Goal: Task Accomplishment & Management: Manage account settings

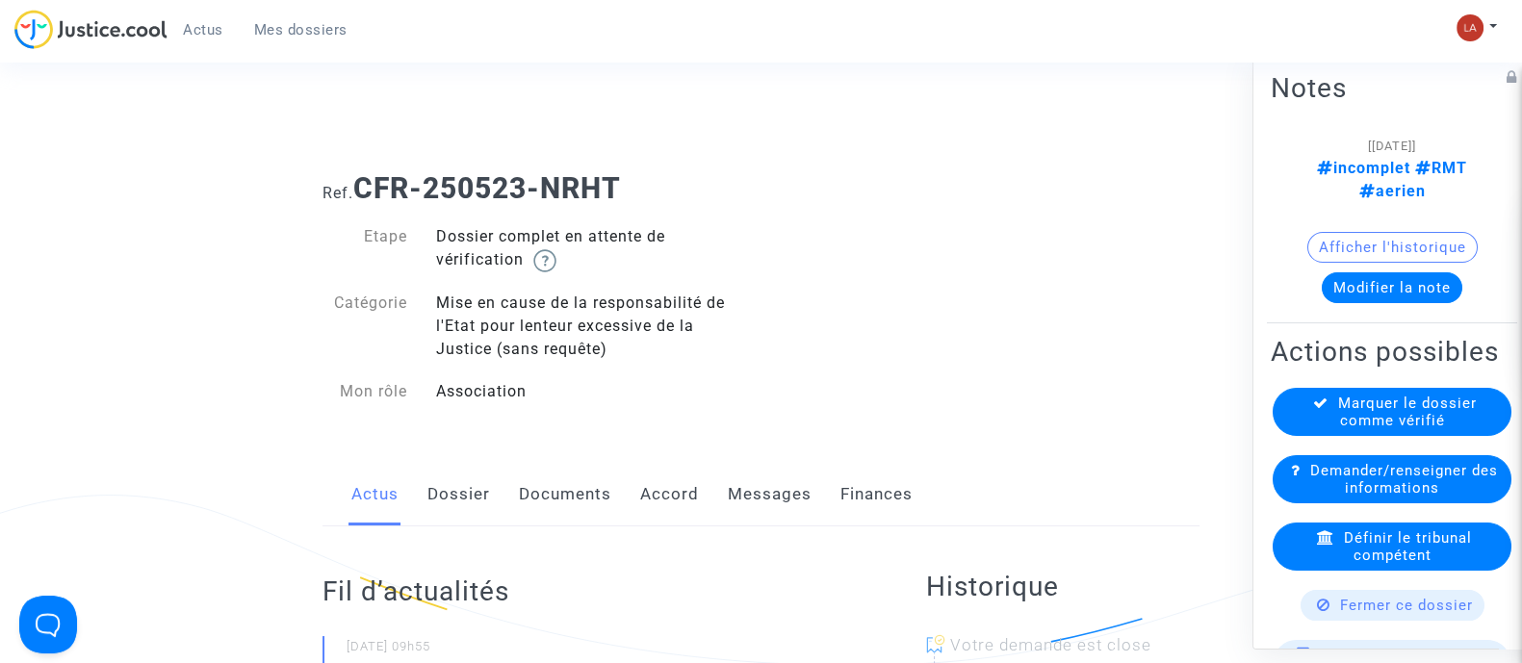
drag, startPoint x: 611, startPoint y: 186, endPoint x: 364, endPoint y: 176, distance: 247.6
click at [364, 176] on h1 "Ref. CFR-250523-NRHT" at bounding box center [760, 188] width 877 height 35
copy b "CFR-250523-NRHT"
click at [526, 490] on link "Documents" at bounding box center [565, 495] width 92 height 64
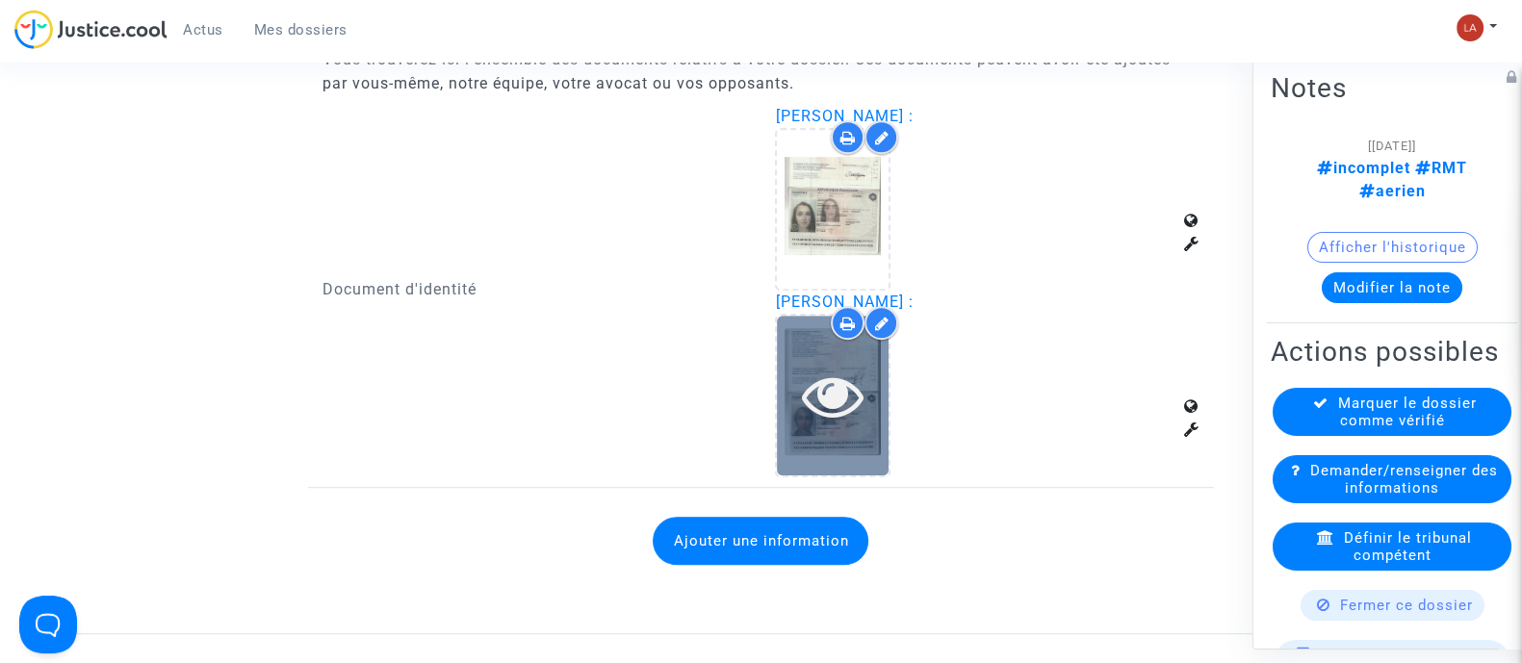
scroll to position [1563, 0]
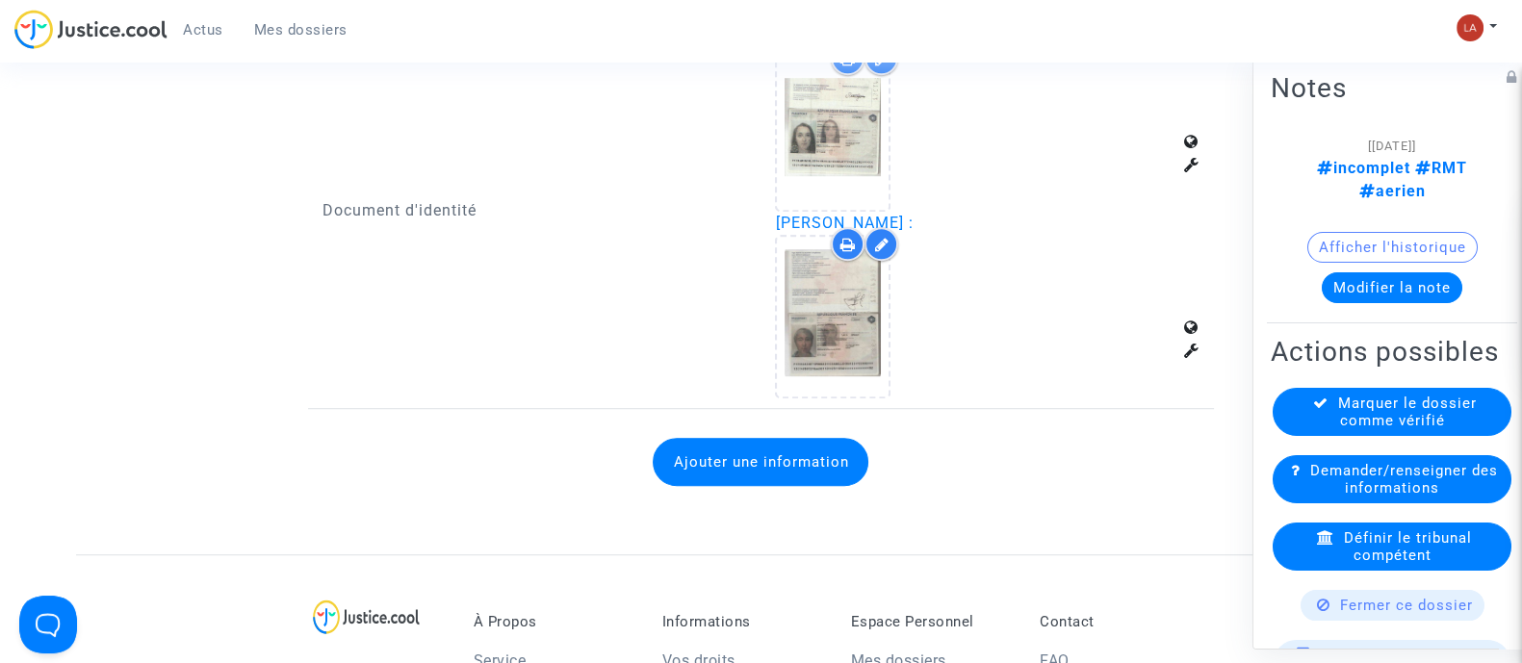
click at [812, 467] on button "Ajouter une information" at bounding box center [761, 462] width 216 height 48
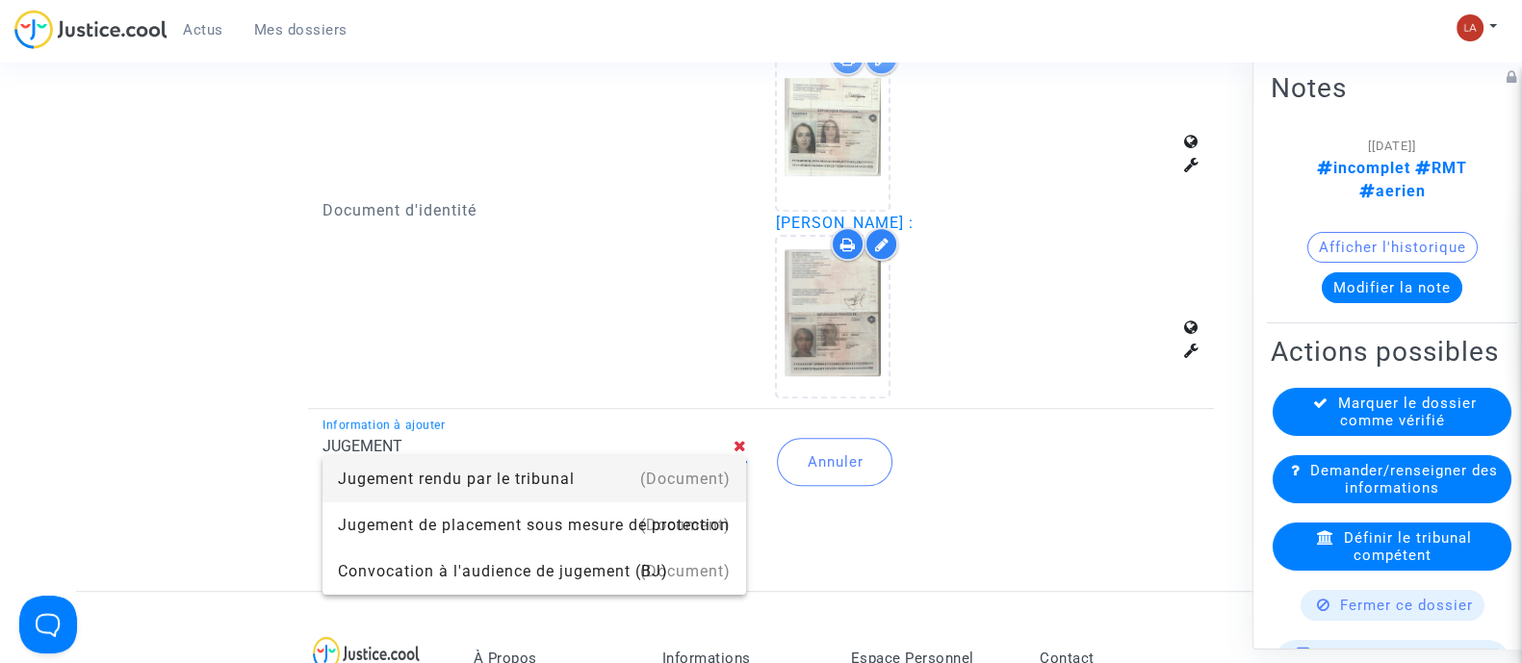
click at [694, 463] on div "(Document)" at bounding box center [685, 479] width 90 height 46
type input "Jugement rendu par le tribunal"
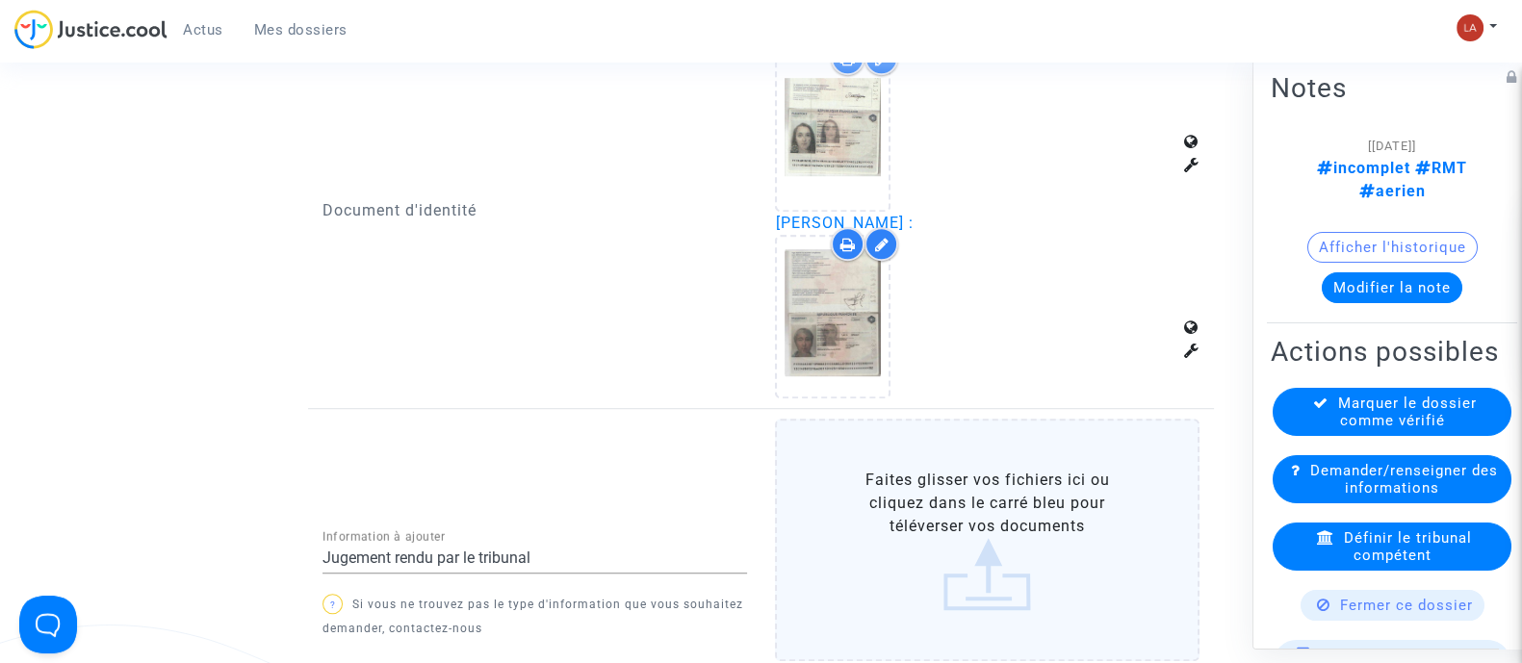
click at [846, 468] on label "Faites glisser vos fichiers ici ou cliquez dans le carré bleu pour téléverser v…" at bounding box center [987, 540] width 425 height 243
click at [0, 0] on input "Faites glisser vos fichiers ici ou cliquez dans le carré bleu pour téléverser v…" at bounding box center [0, 0] width 0 height 0
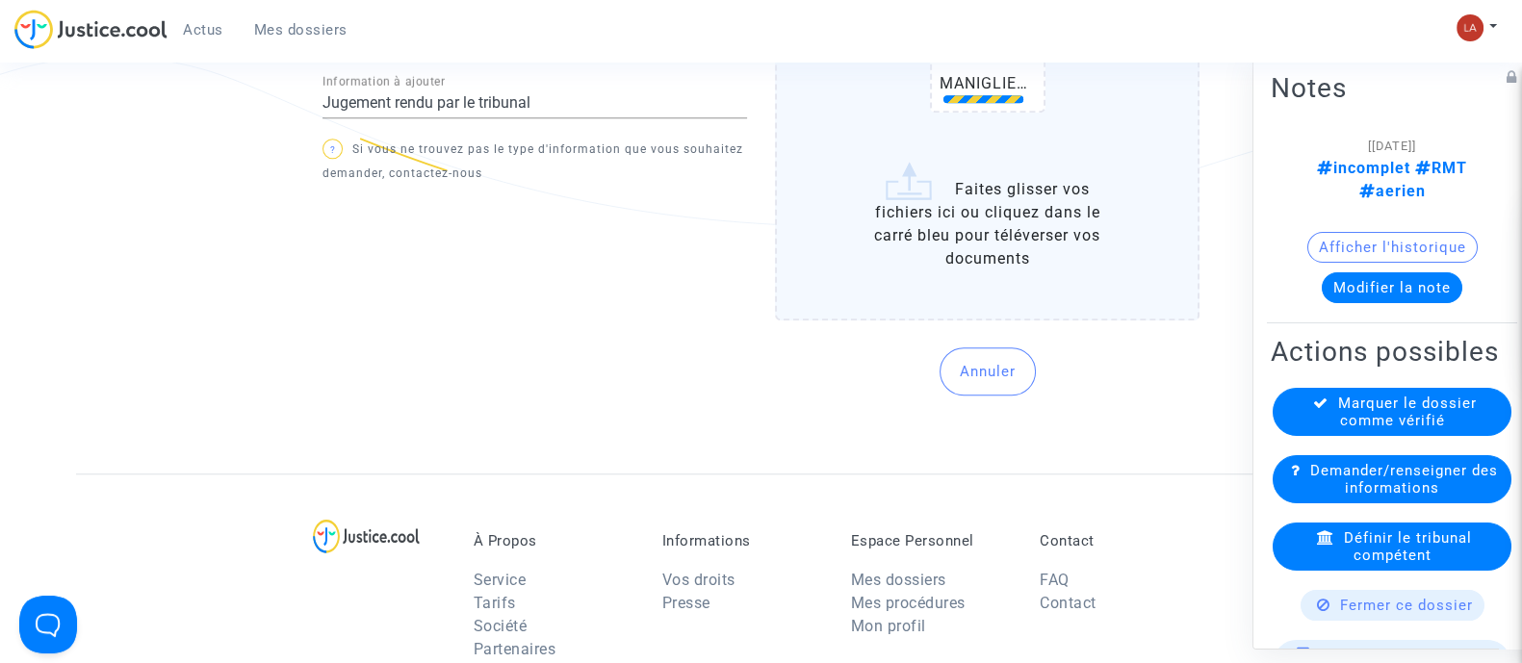
scroll to position [2166, 0]
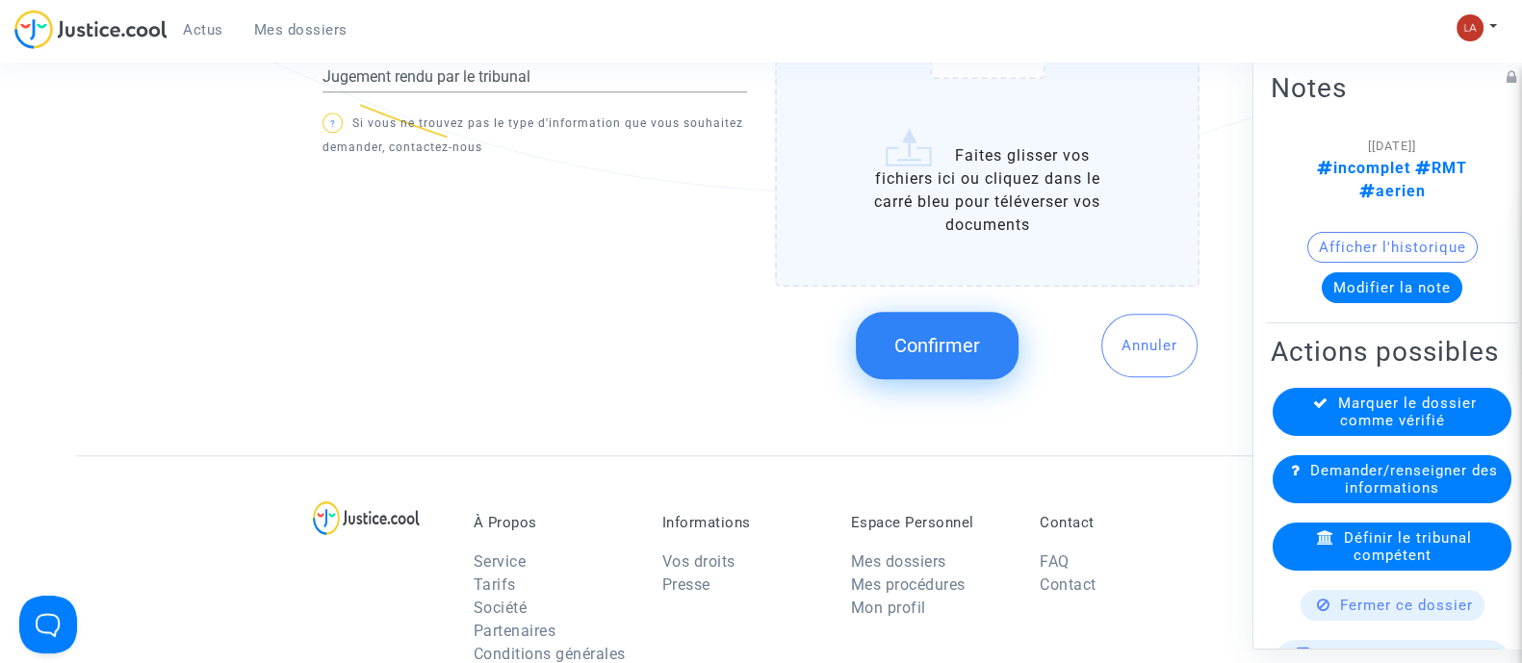
click at [903, 339] on span "Confirmer" at bounding box center [937, 345] width 86 height 23
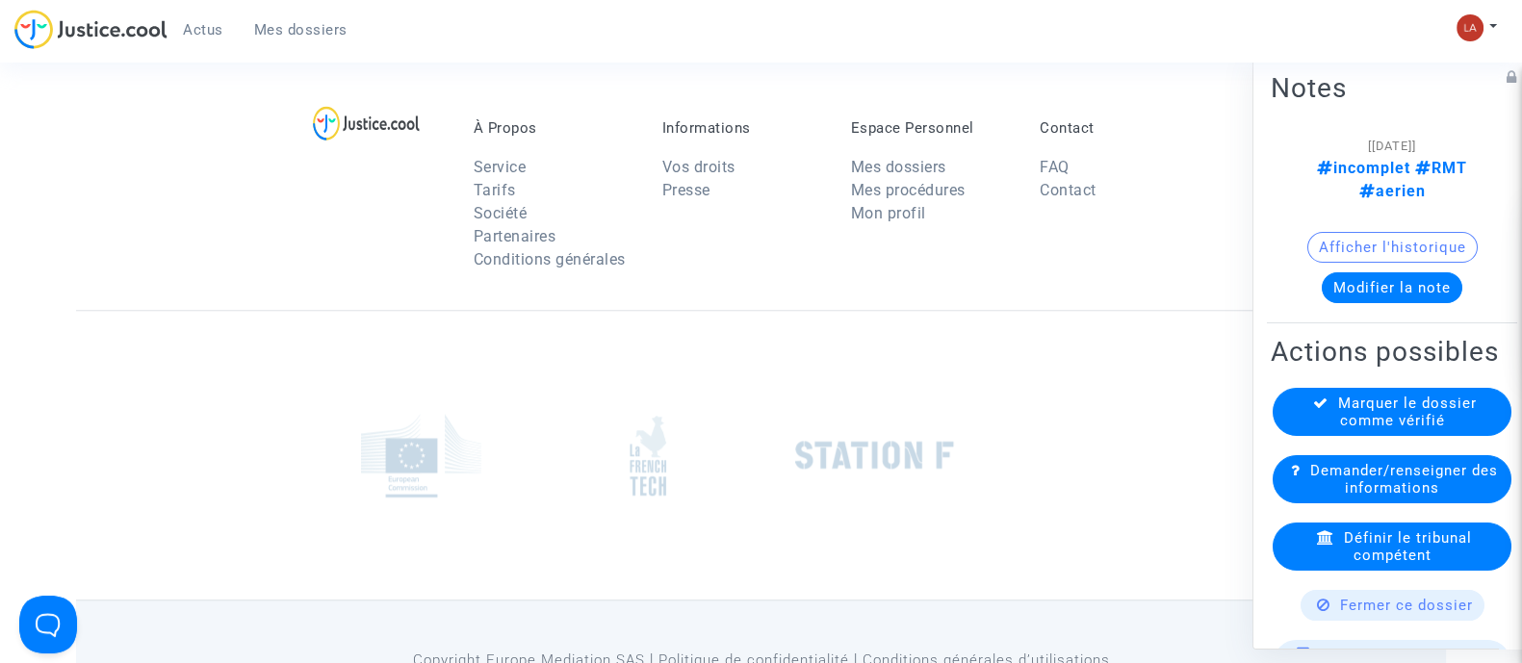
click at [1390, 271] on button "Modifier la note" at bounding box center [1392, 286] width 141 height 31
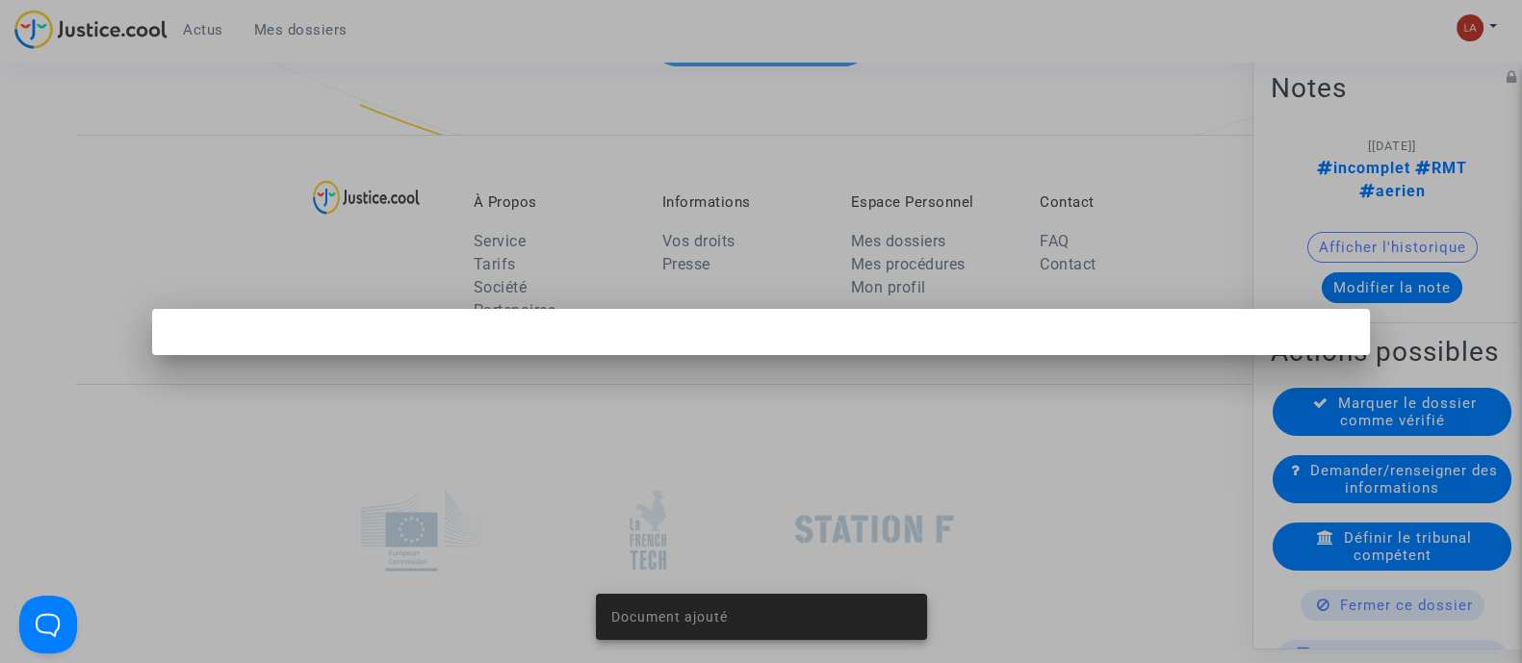
scroll to position [0, 0]
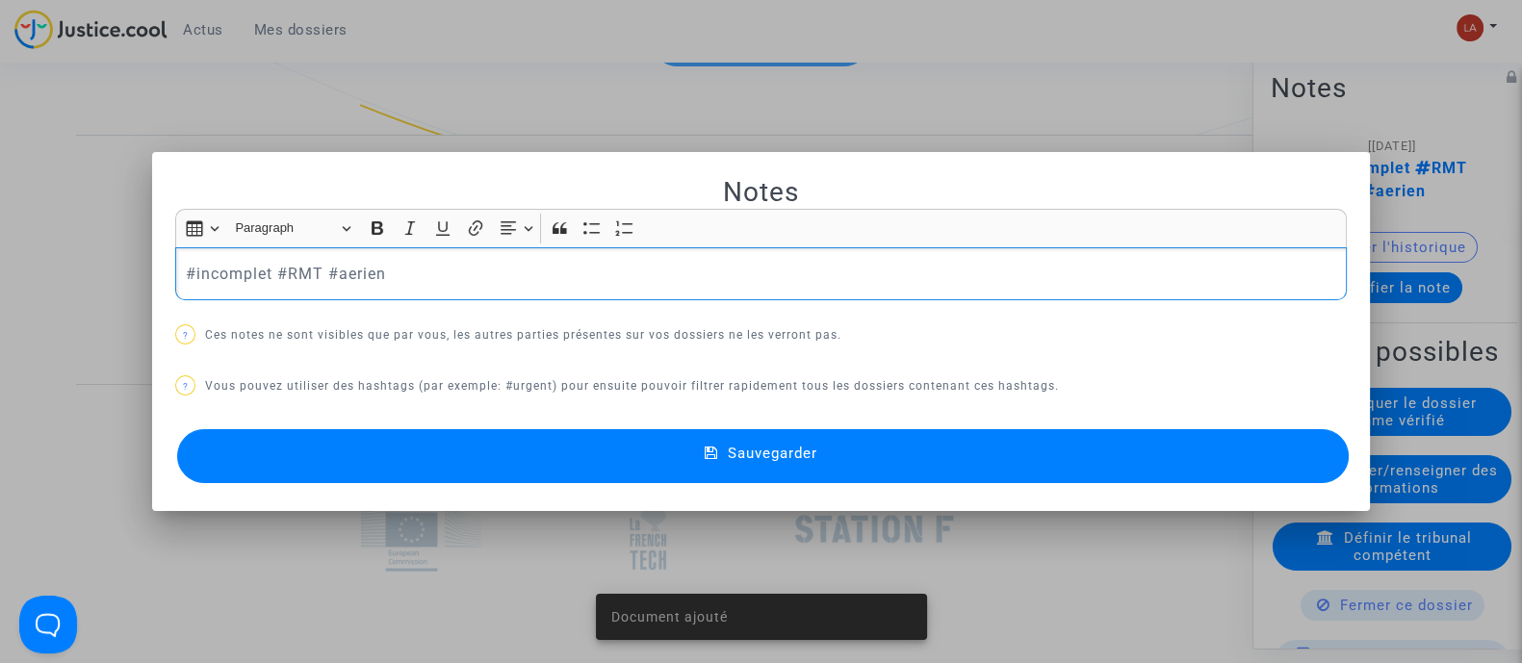
click at [197, 276] on p "#incomplet #RMT #aerien" at bounding box center [761, 274] width 1151 height 24
click at [360, 465] on button "Sauvegarder" at bounding box center [763, 456] width 1172 height 54
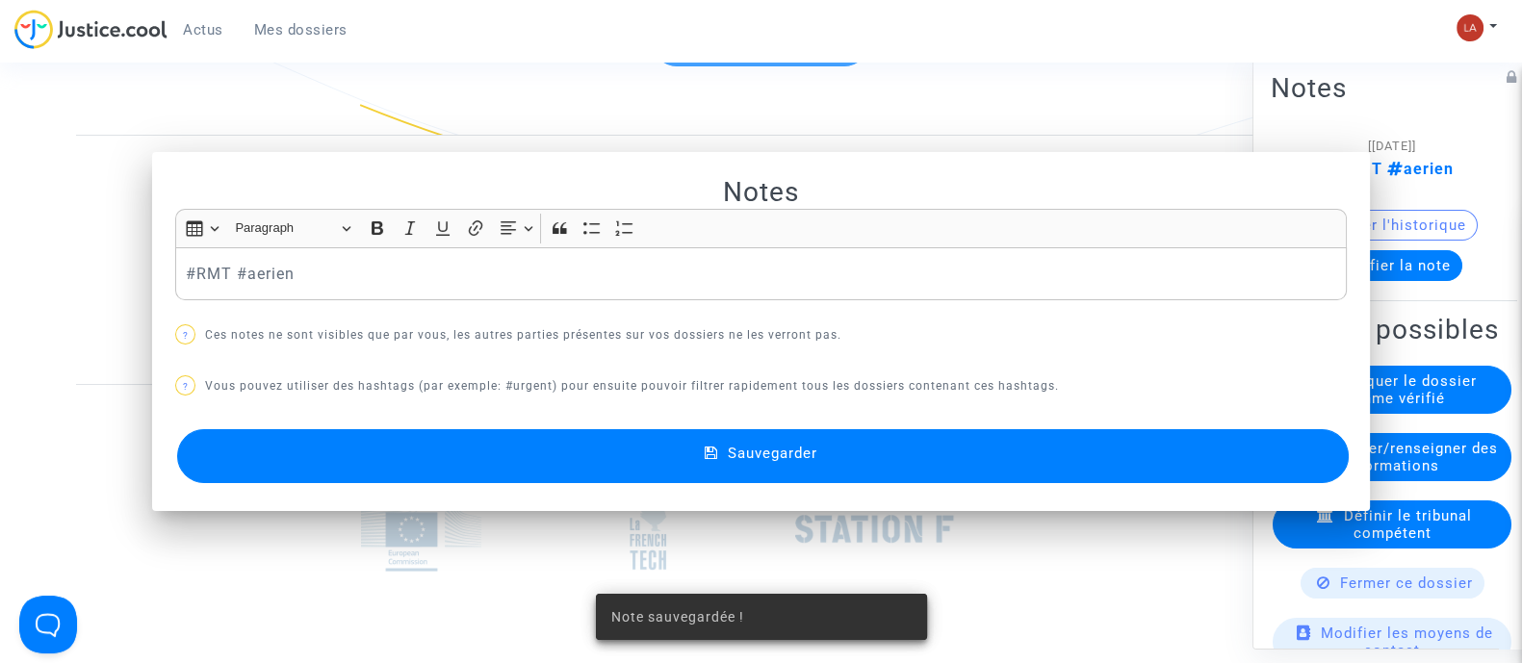
scroll to position [2166, 0]
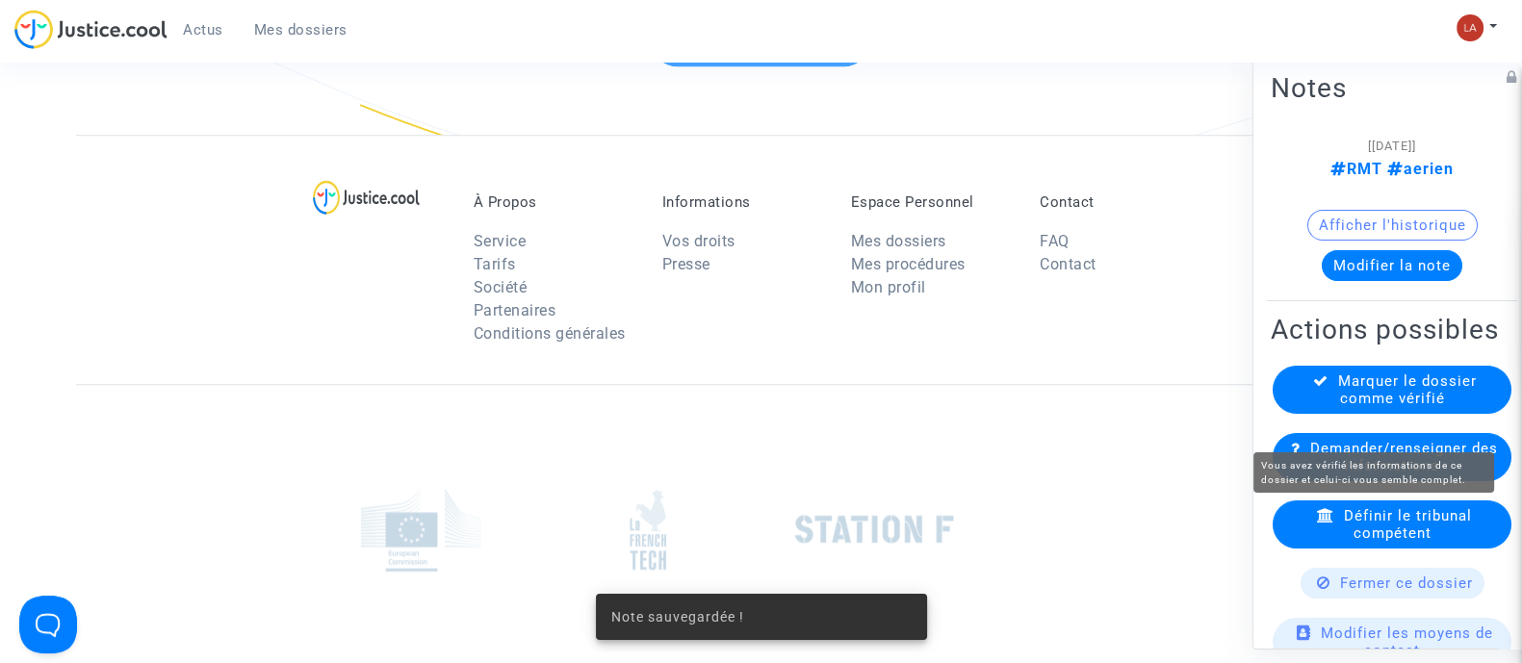
click at [1389, 406] on span "Marquer le dossier comme vérifié" at bounding box center [1407, 389] width 139 height 35
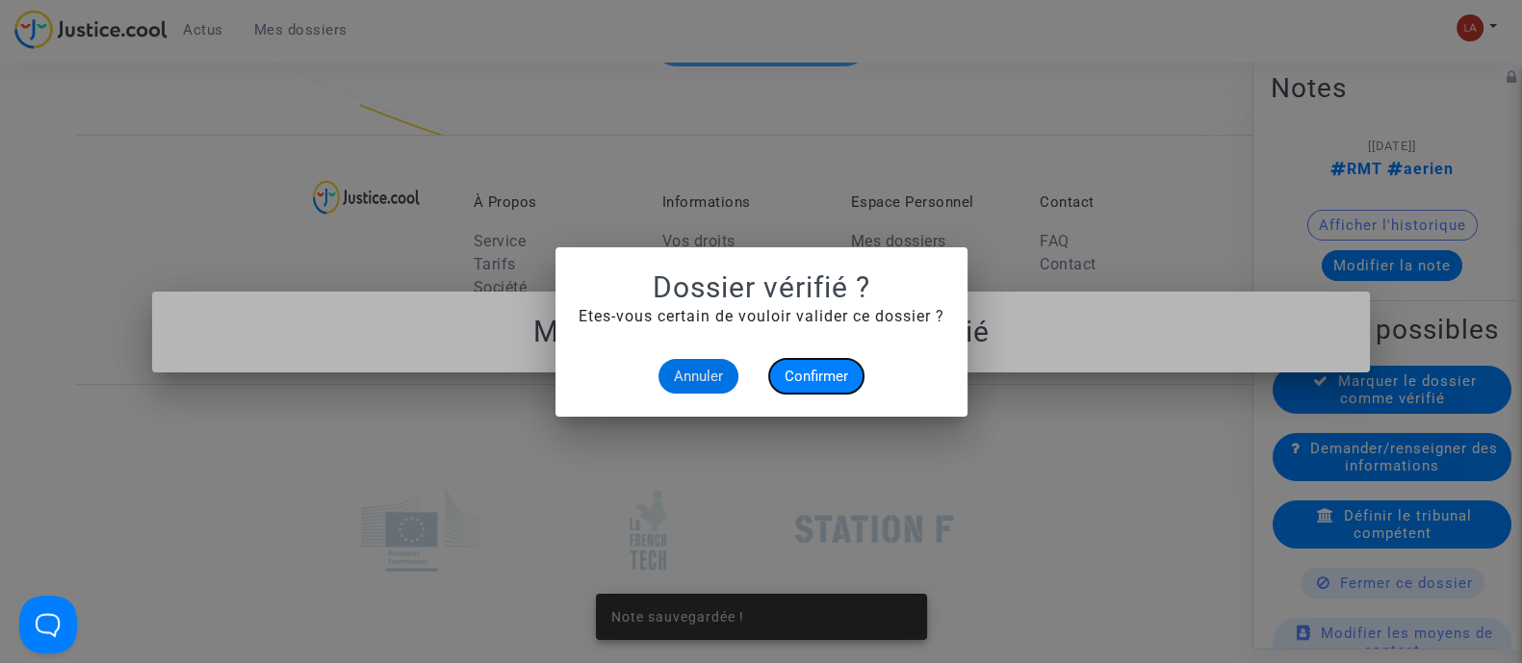
click at [804, 377] on span "Confirmer" at bounding box center [817, 376] width 64 height 17
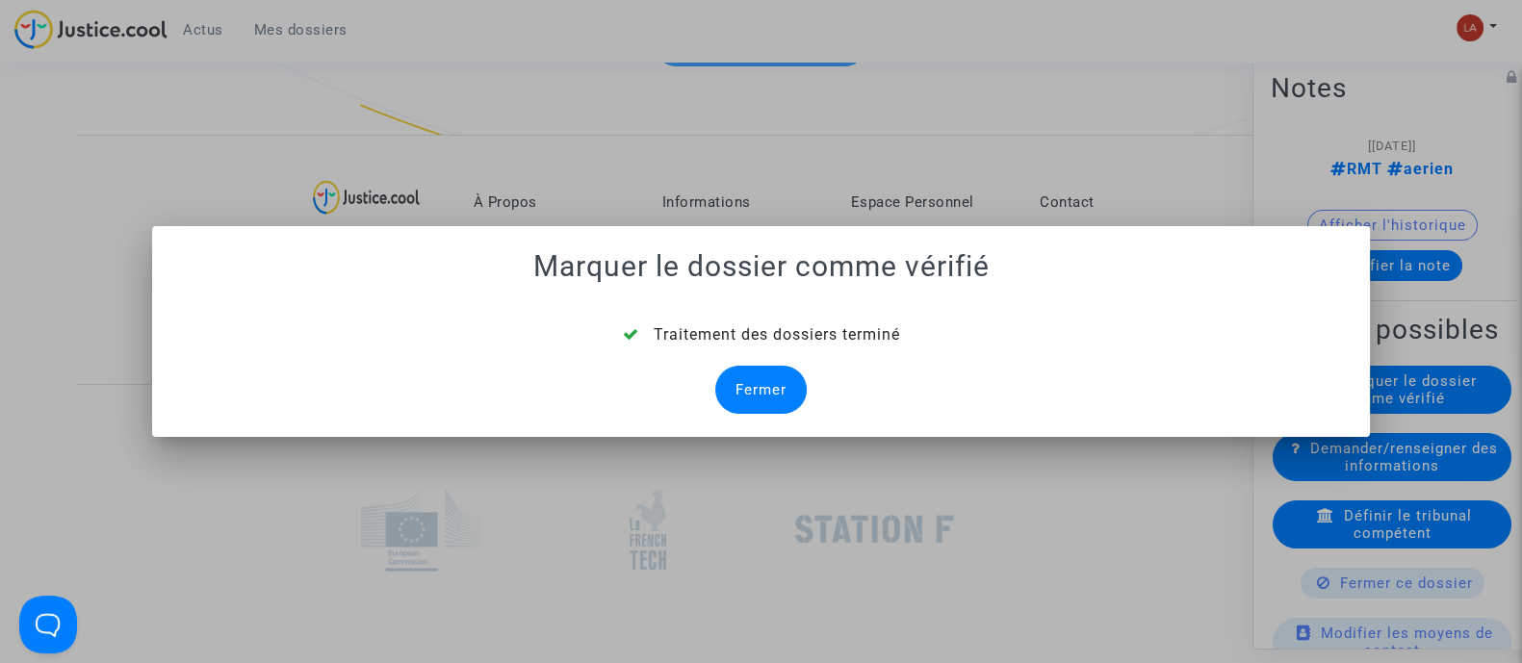
click at [729, 382] on div "Fermer" at bounding box center [760, 390] width 91 height 48
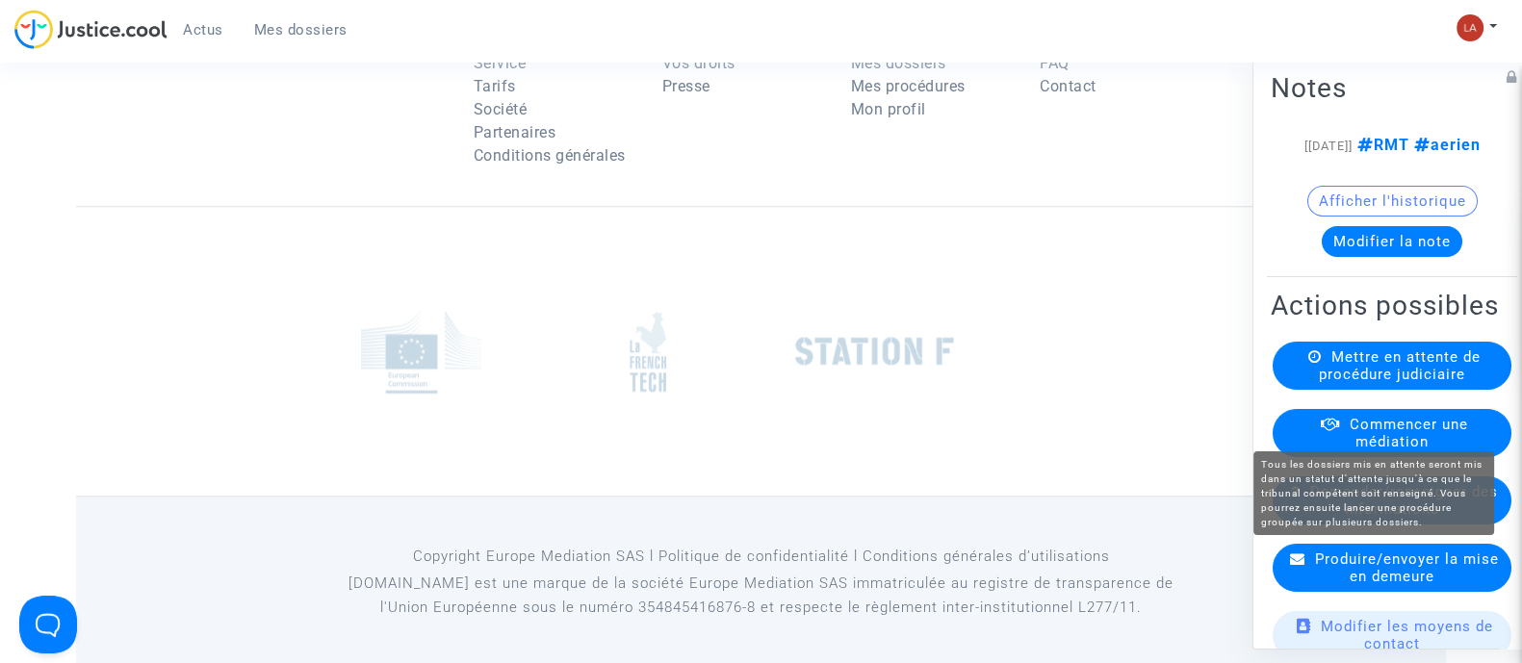
scroll to position [600, 0]
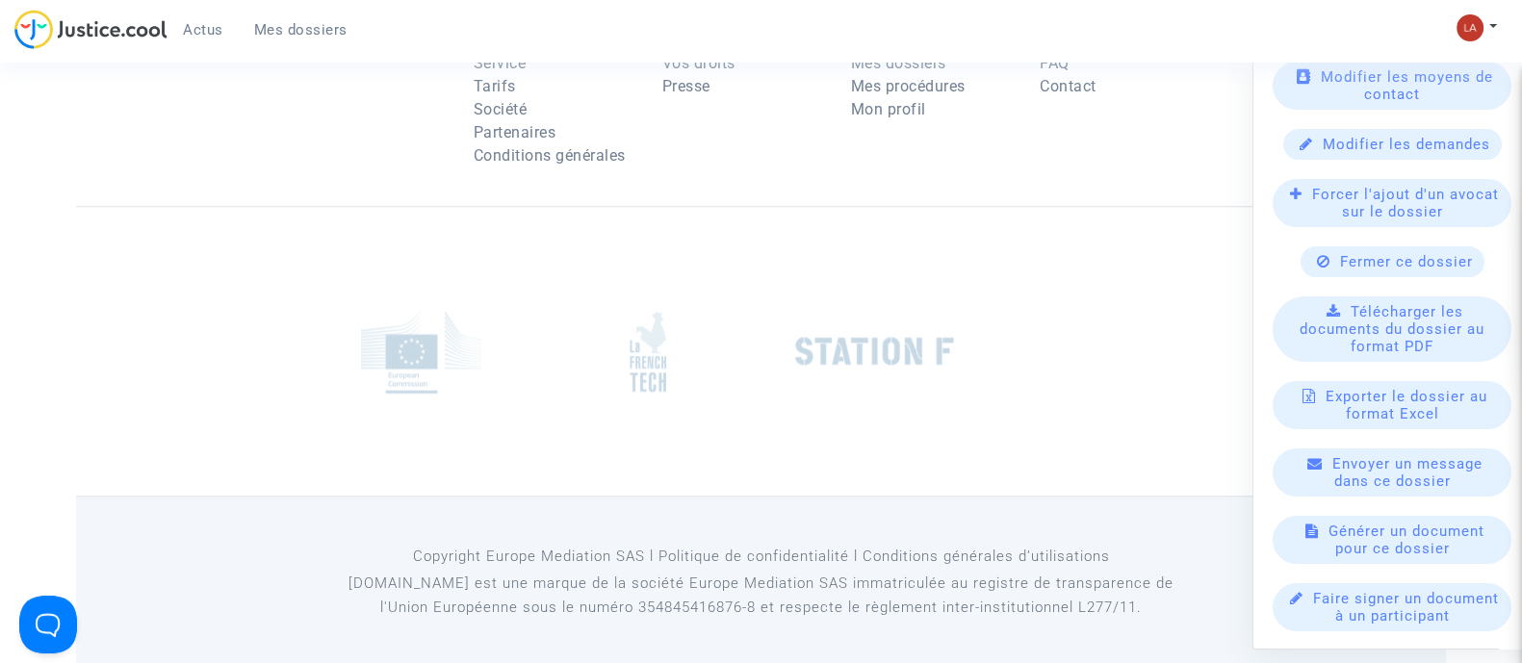
click at [1374, 217] on span "Forcer l'ajout d'un avocat sur le dossier" at bounding box center [1405, 202] width 187 height 35
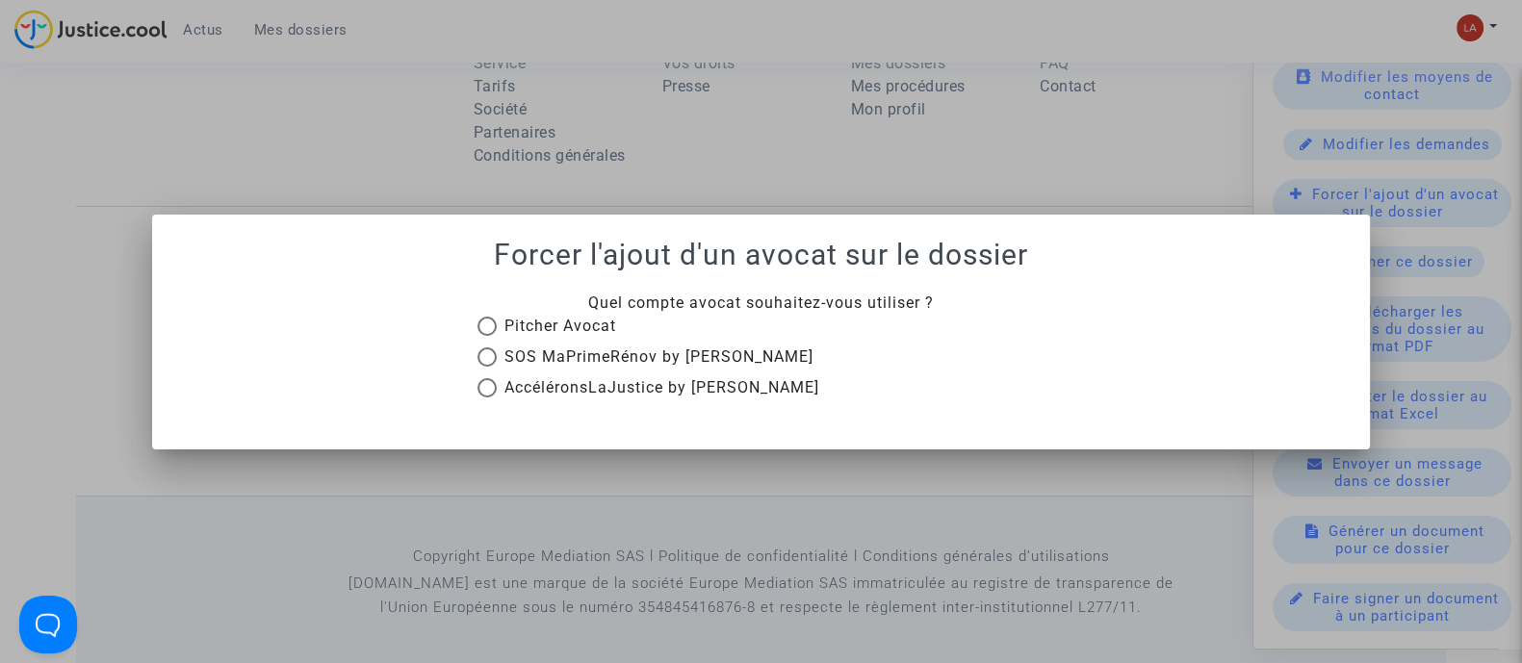
scroll to position [0, 0]
click at [578, 320] on span "Pitcher Avocat" at bounding box center [560, 326] width 112 height 18
click at [487, 336] on input "Pitcher Avocat" at bounding box center [486, 336] width 1 height 1
radio input "true"
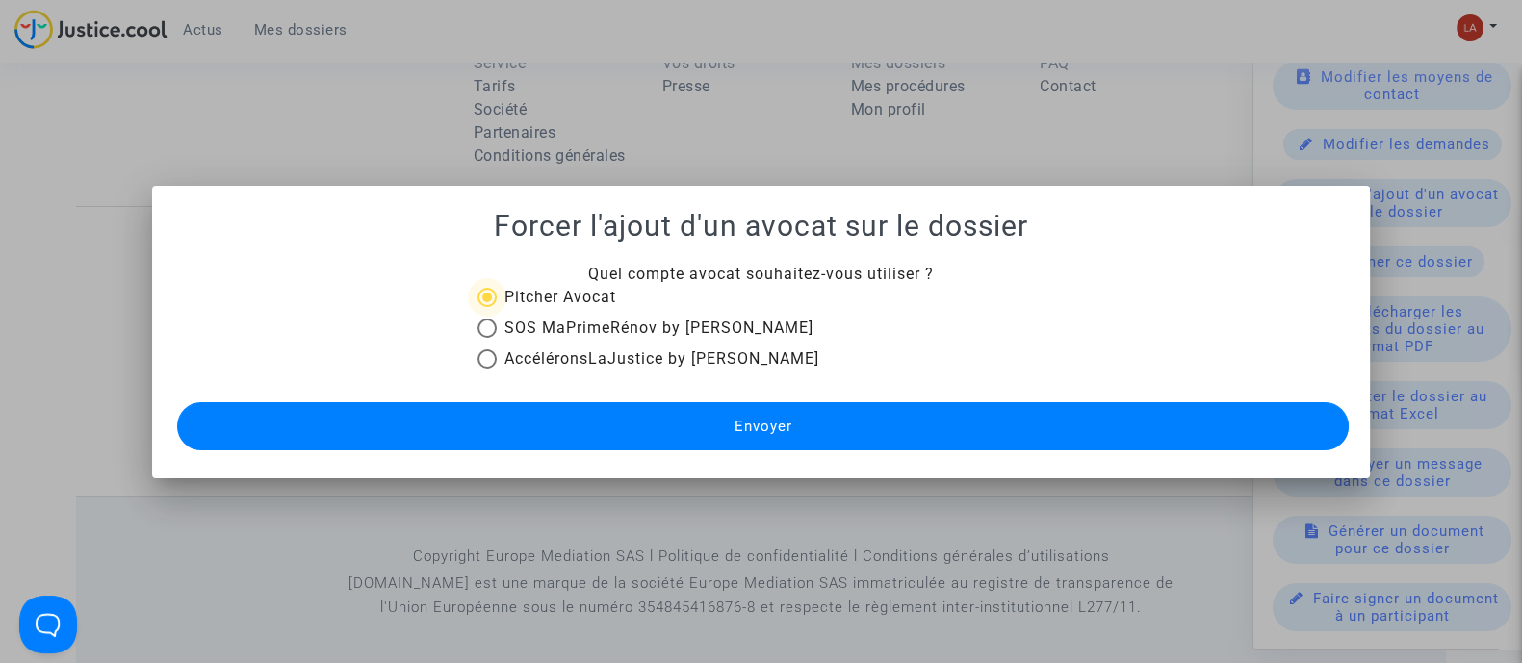
drag, startPoint x: 638, startPoint y: 413, endPoint x: 820, endPoint y: 416, distance: 182.0
click at [640, 413] on button "Envoyer" at bounding box center [763, 426] width 1172 height 48
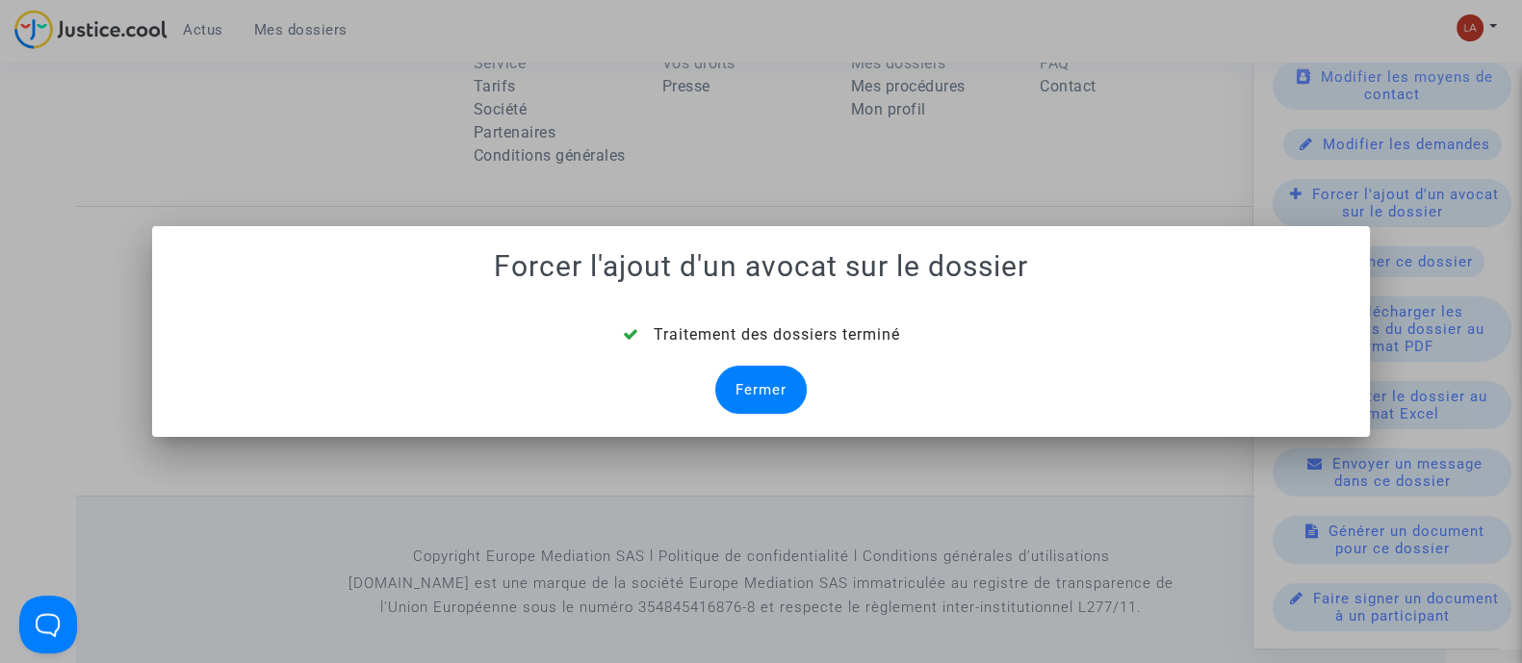
click at [757, 377] on div "Fermer" at bounding box center [760, 390] width 91 height 48
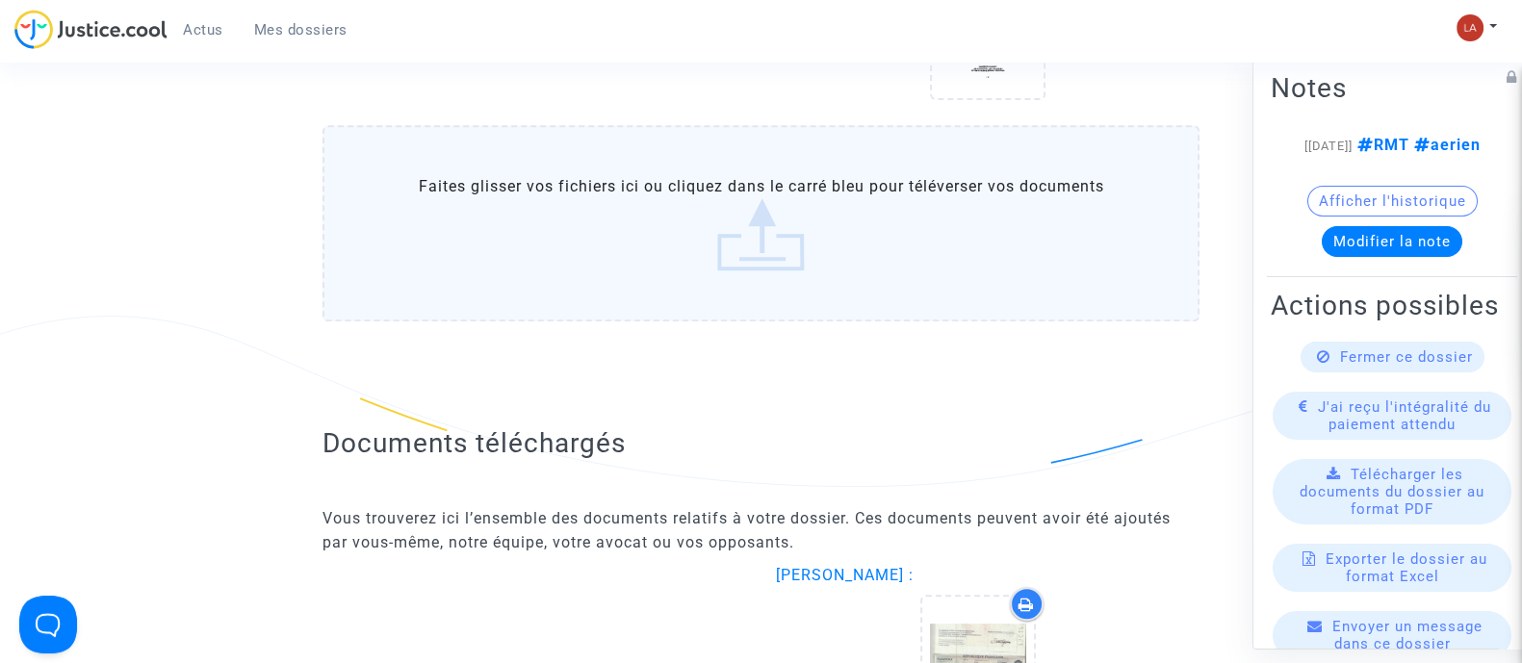
scroll to position [996, 0]
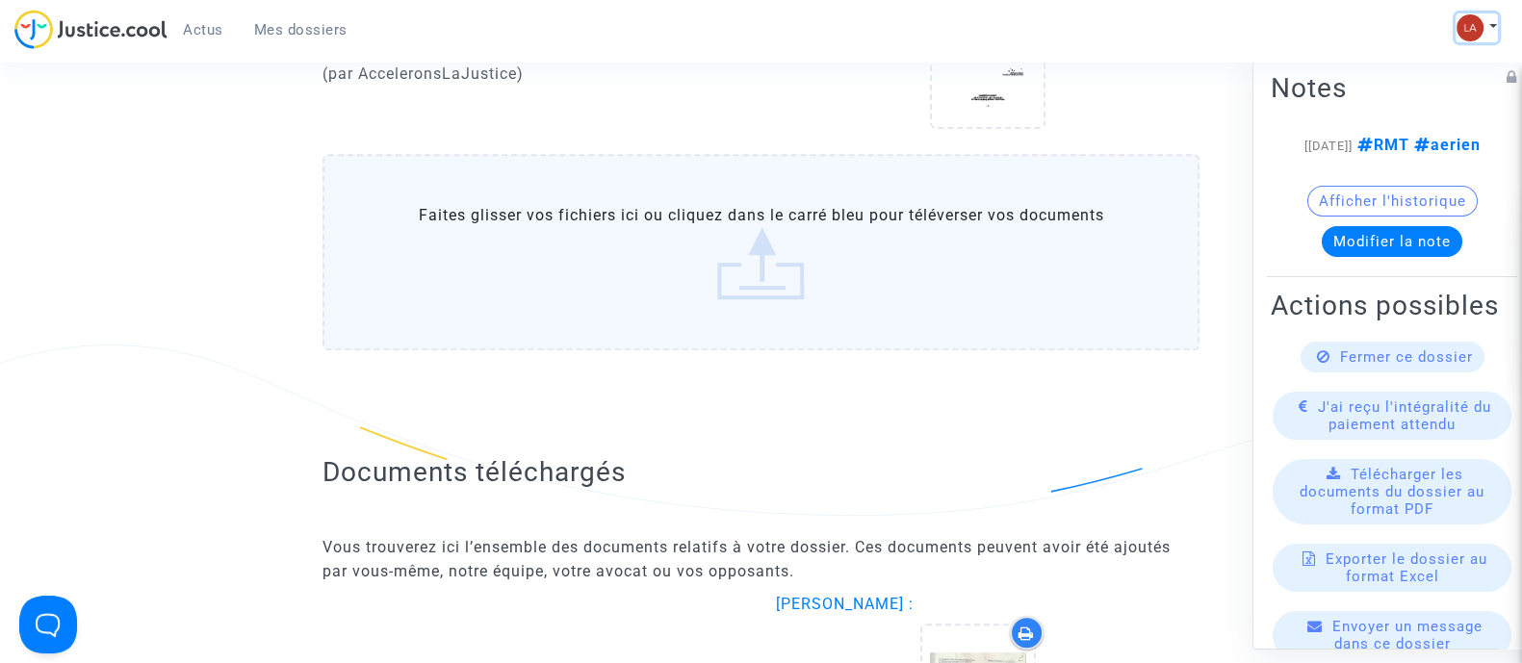
click at [1482, 33] on button at bounding box center [1477, 27] width 42 height 29
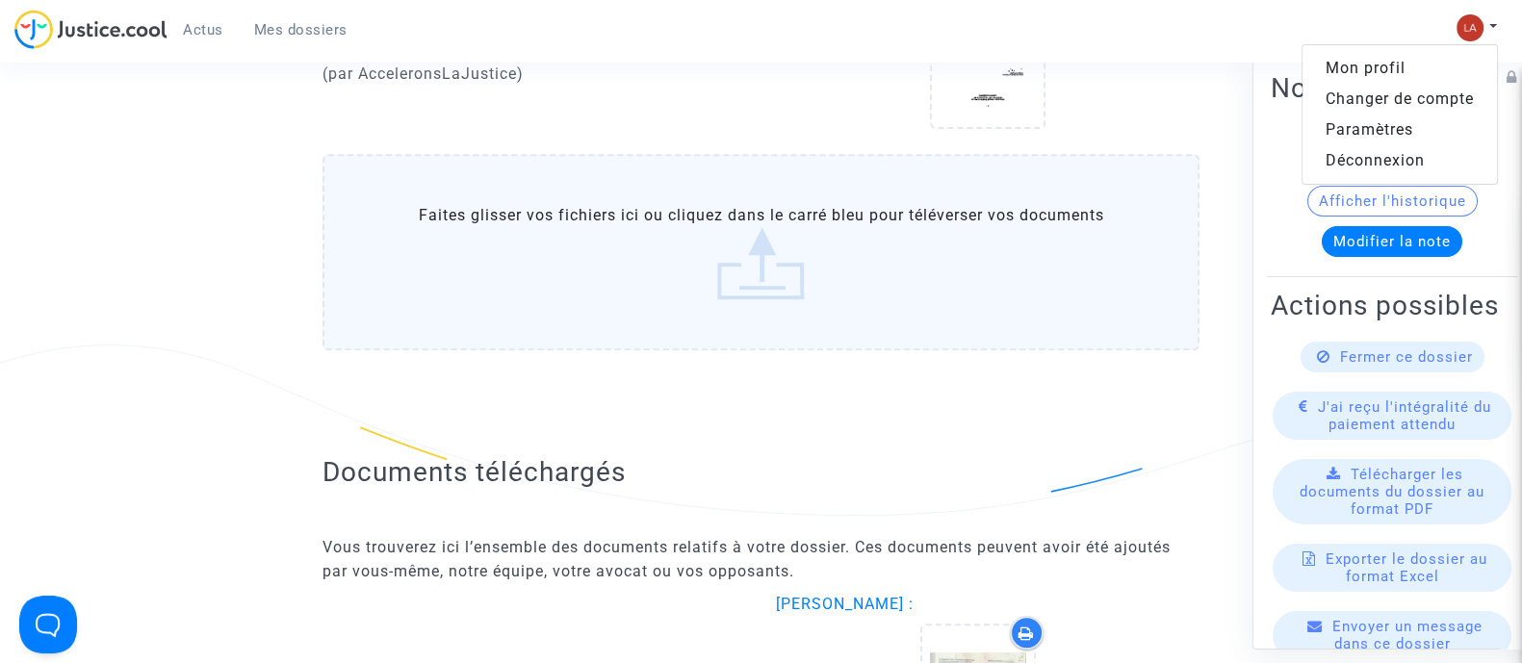
click at [1347, 95] on link "Changer de compte" at bounding box center [1399, 99] width 194 height 31
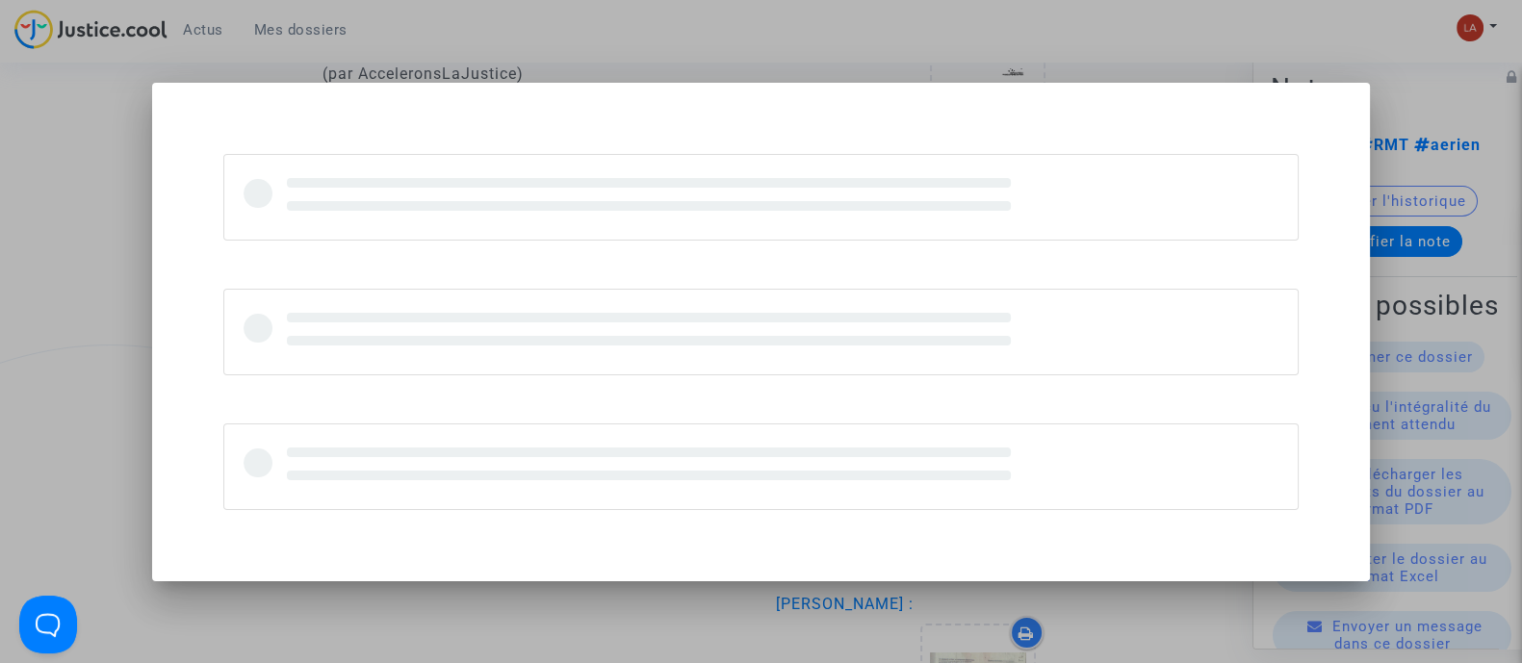
scroll to position [0, 0]
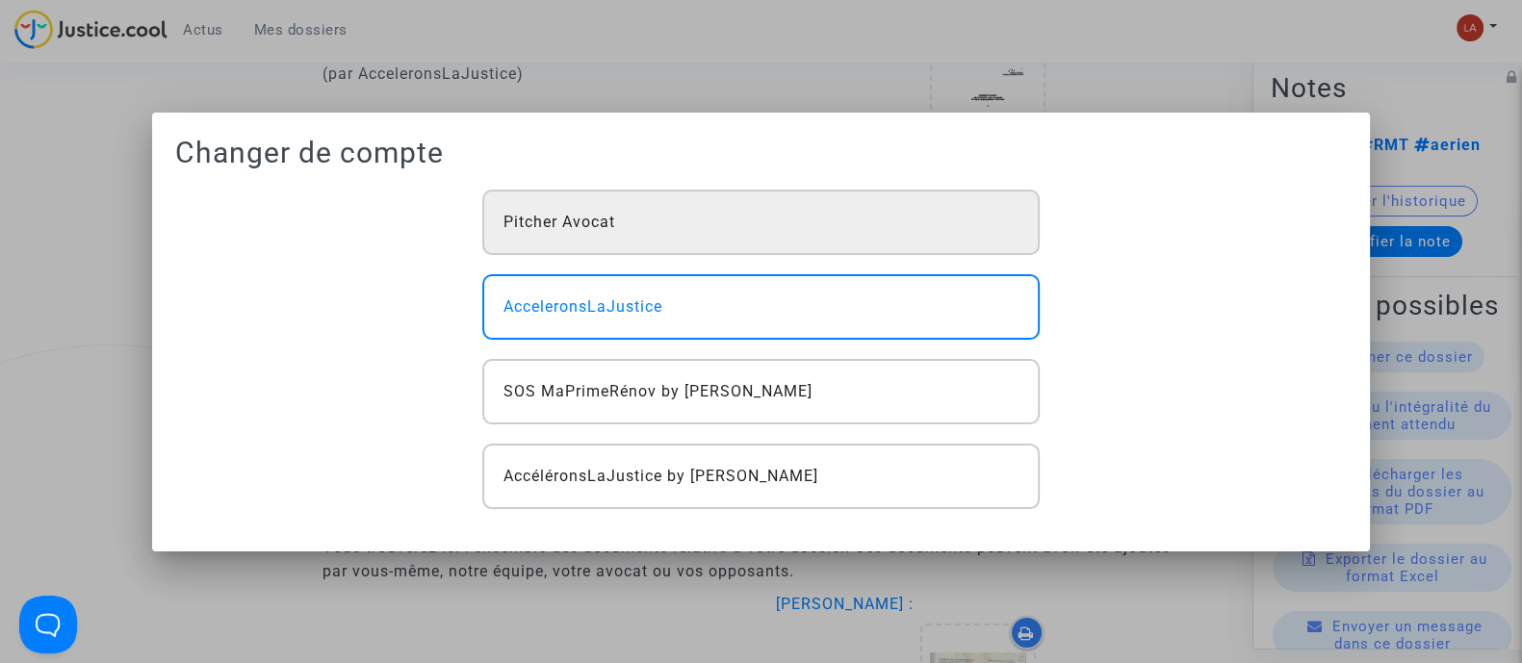
click at [679, 240] on div "Pitcher Avocat" at bounding box center [760, 222] width 556 height 65
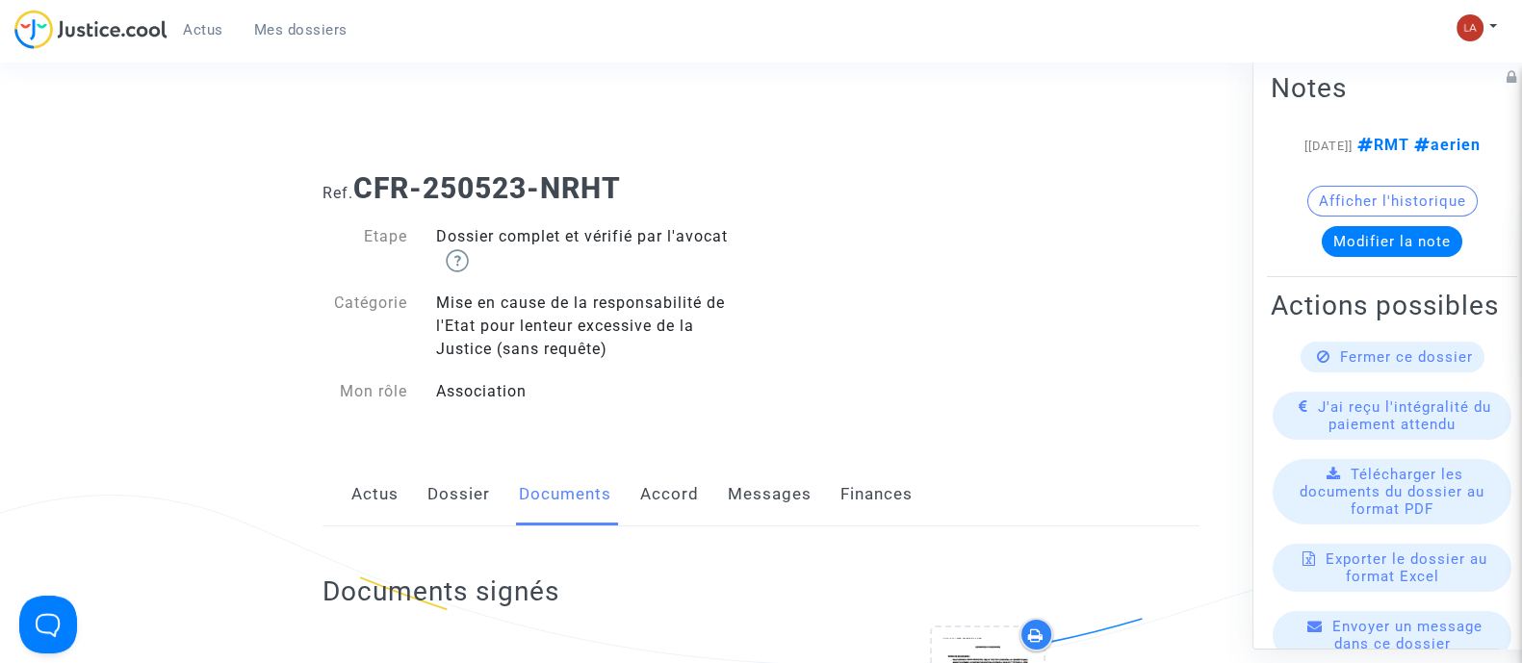
scroll to position [996, 0]
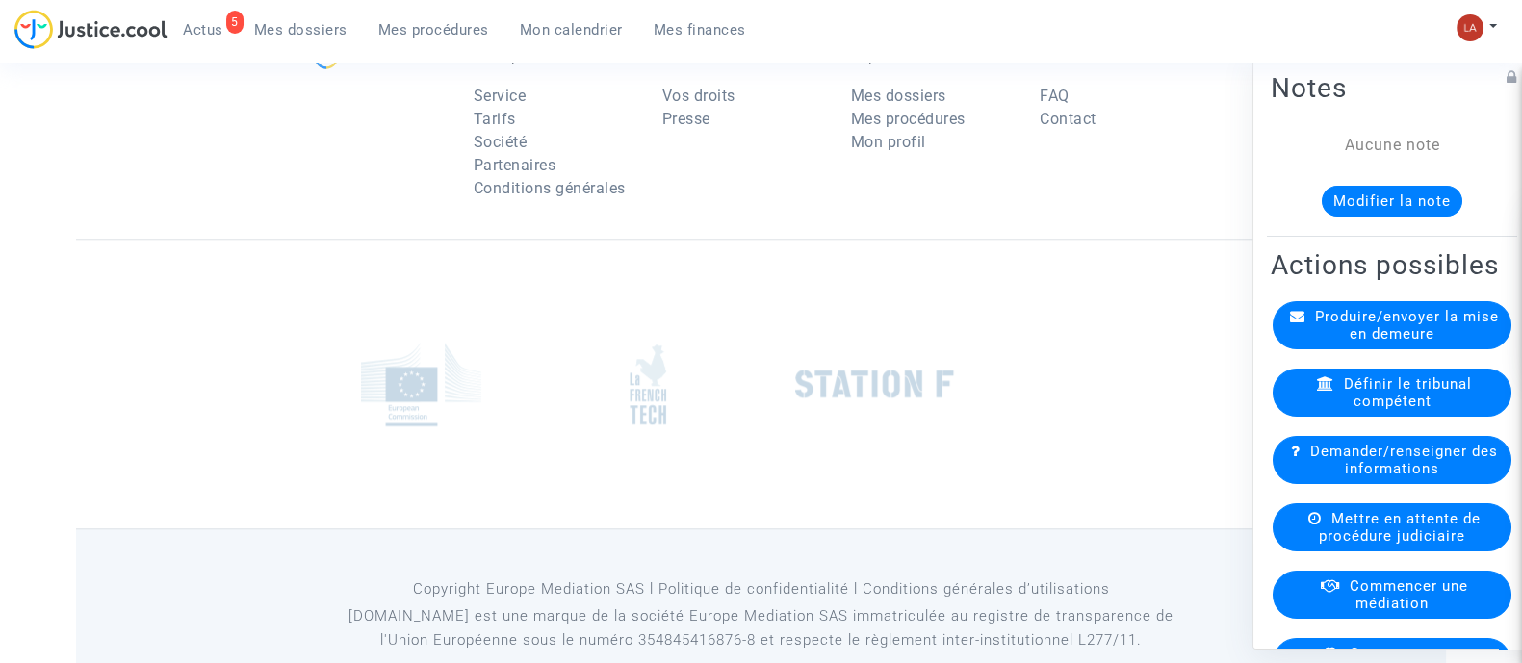
click at [1363, 170] on div "Aucune note Modifier la note" at bounding box center [1392, 174] width 243 height 83
click at [1359, 201] on button "Modifier la note" at bounding box center [1392, 200] width 141 height 31
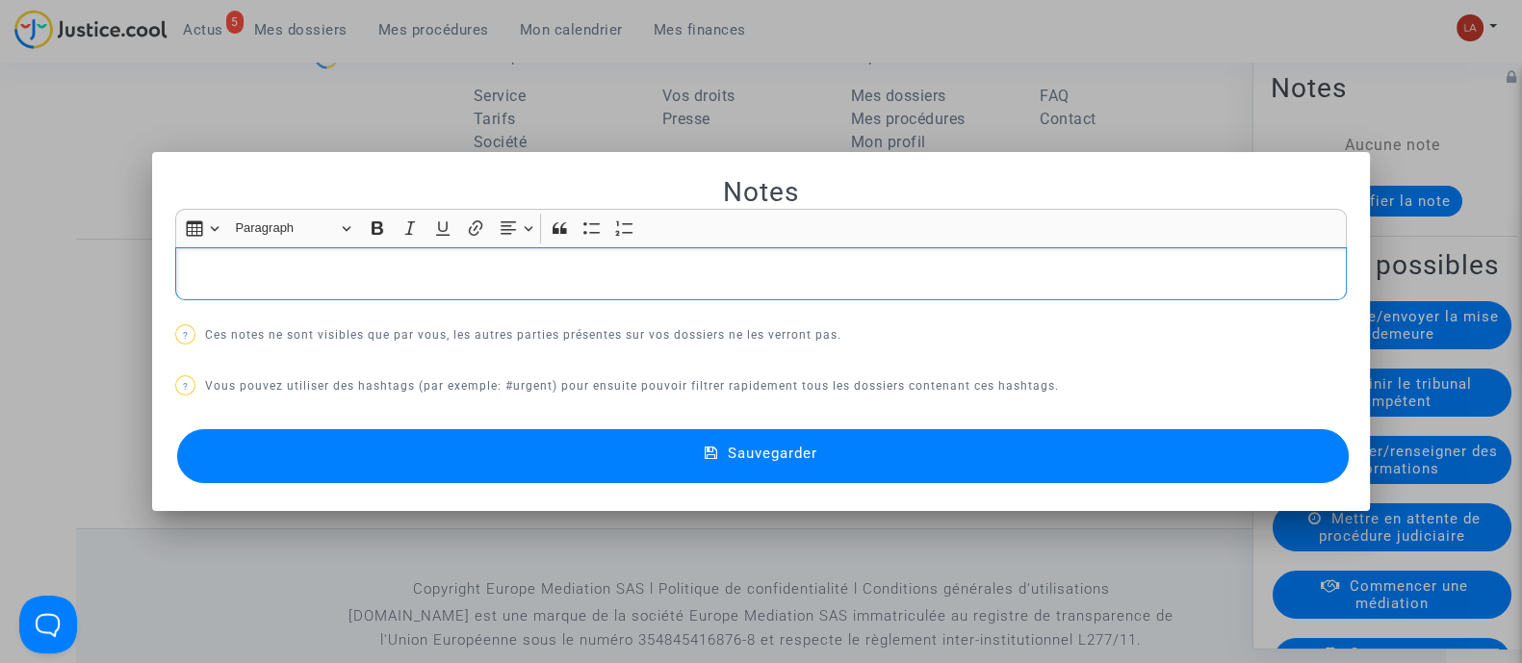
click at [313, 255] on div "Rich Text Editor, main" at bounding box center [761, 274] width 1172 height 54
